Goal: Task Accomplishment & Management: Use online tool/utility

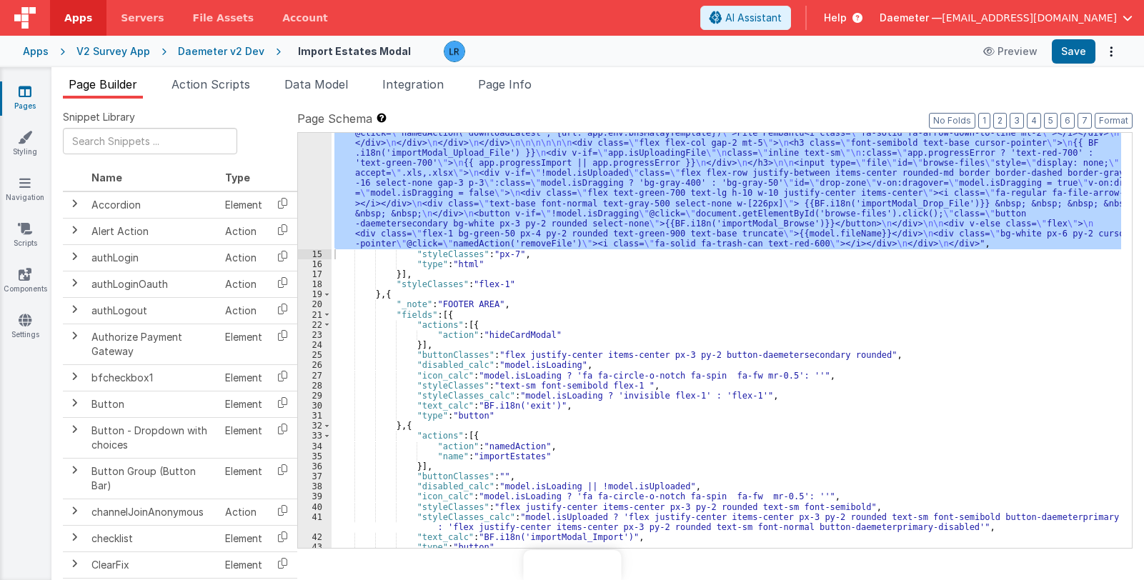
click at [941, 11] on span "Daemeter —" at bounding box center [911, 18] width 62 height 14
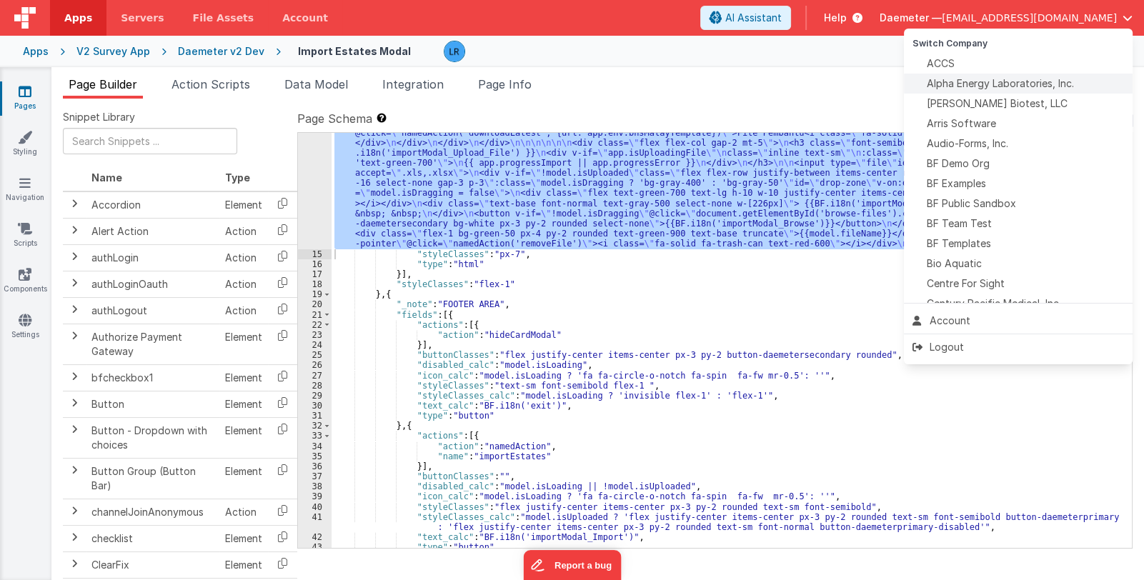
click at [961, 81] on span "Alpha Energy Laboratories, Inc." at bounding box center [1000, 83] width 147 height 14
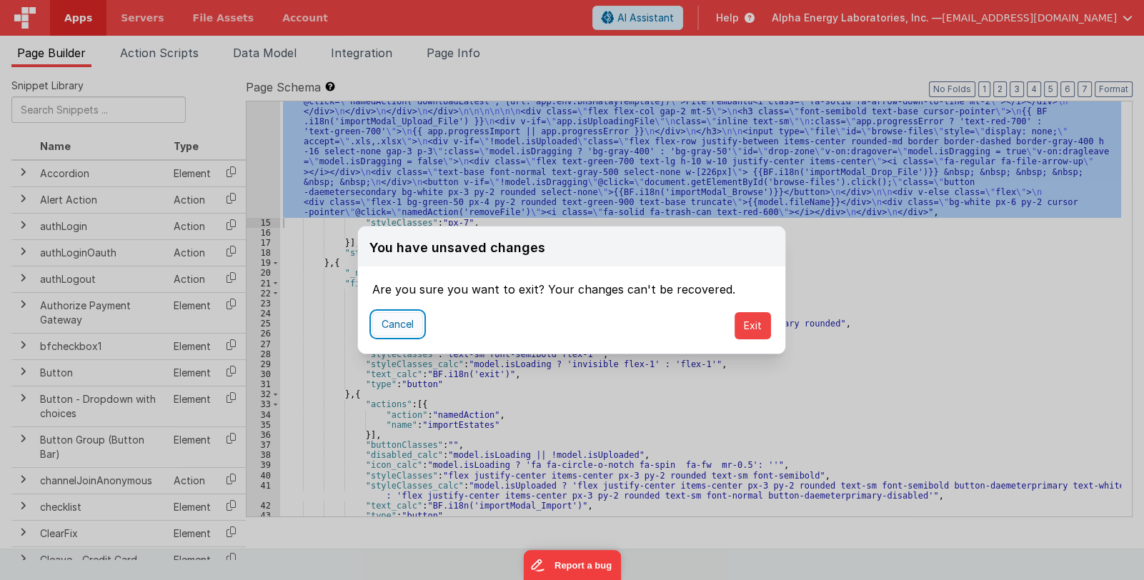
click at [388, 328] on button "Cancel" at bounding box center [397, 324] width 51 height 24
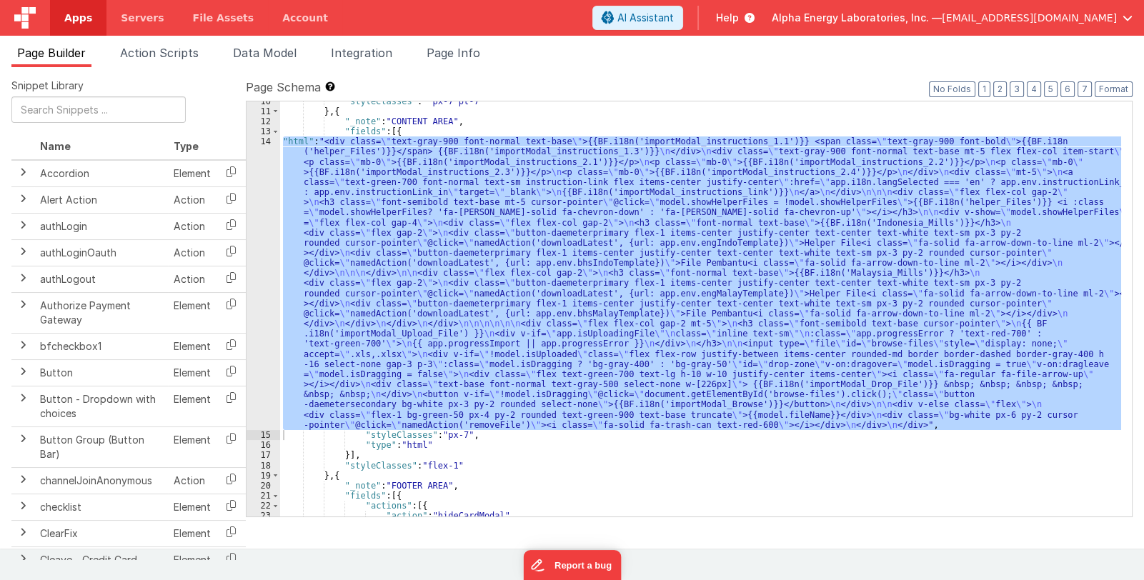
scroll to position [31, 0]
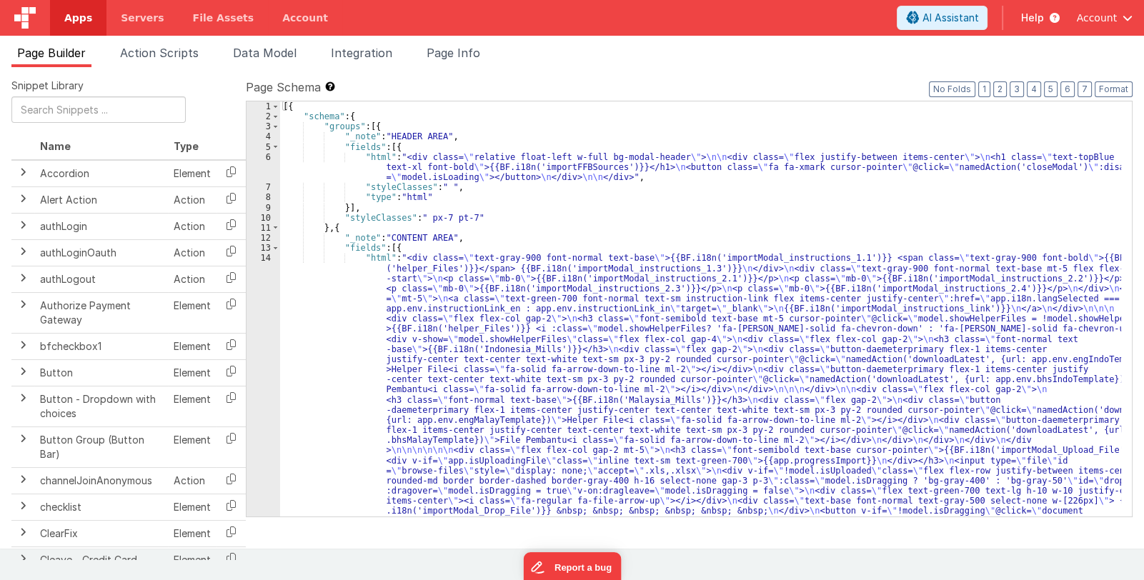
click at [620, 356] on div "[{ "schema" : { "groups" : [{ "_note" : "HEADER AREA" , "fields" : [{ "html" : …" at bounding box center [700, 466] width 841 height 730
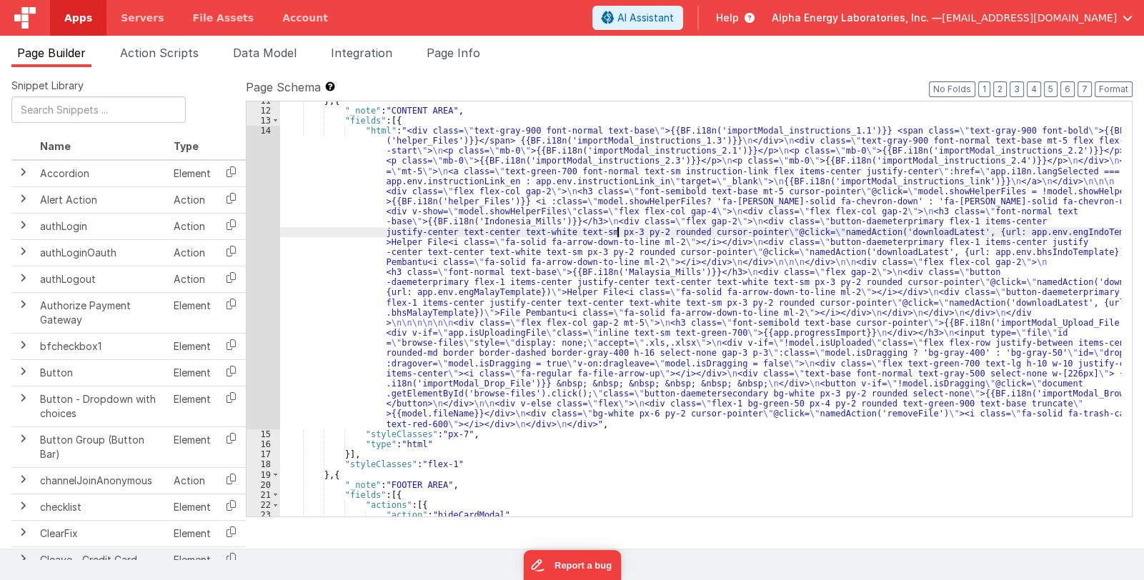
scroll to position [127, 0]
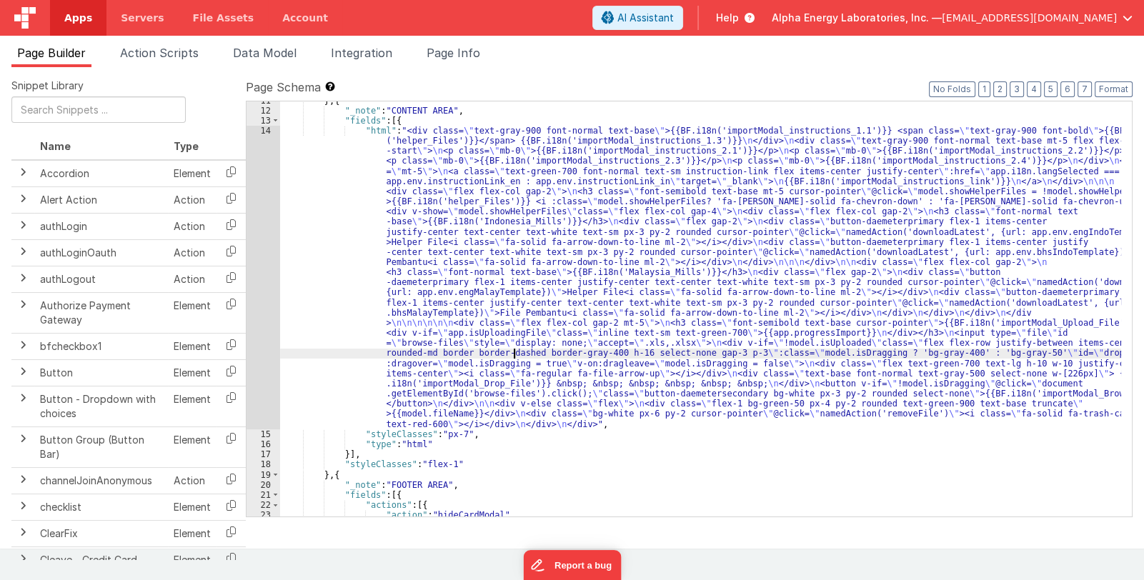
click at [512, 353] on div "} , { "_note" : "CONTENT AREA" , "fields" : [{ "html" : "<div class= \" text-gr…" at bounding box center [700, 314] width 841 height 436
click at [260, 319] on div "14" at bounding box center [264, 278] width 34 height 304
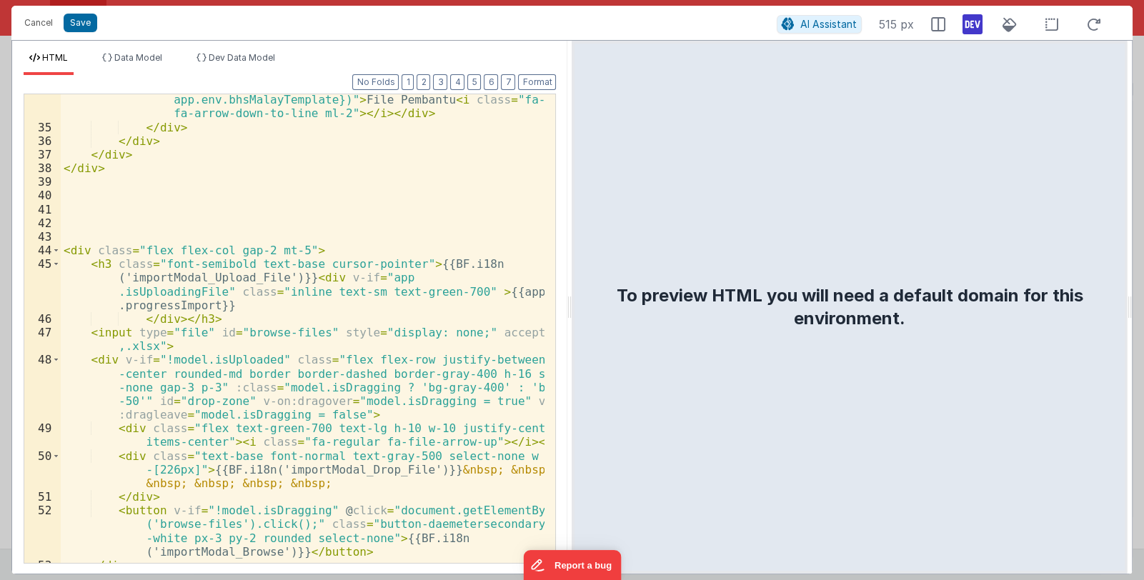
scroll to position [850, 0]
click at [30, 24] on button "Cancel" at bounding box center [38, 23] width 43 height 20
